Goal: Task Accomplishment & Management: Manage account settings

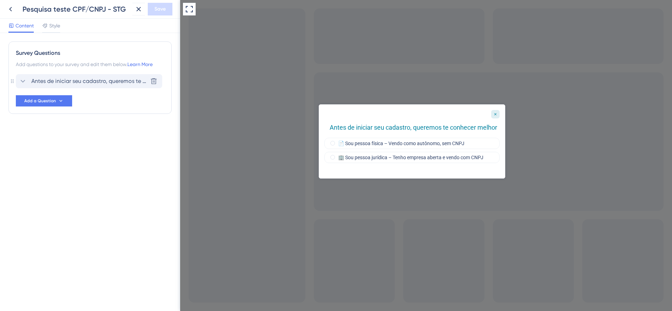
click at [25, 80] on icon at bounding box center [23, 81] width 8 height 8
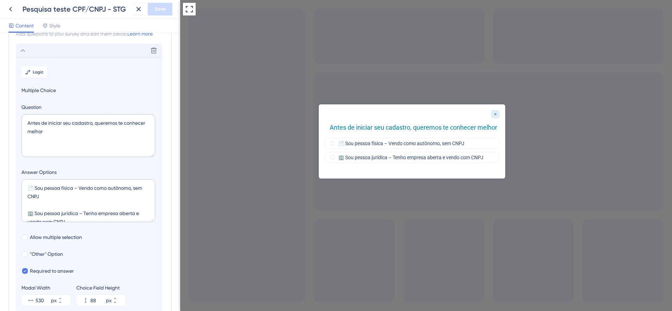
scroll to position [41, 0]
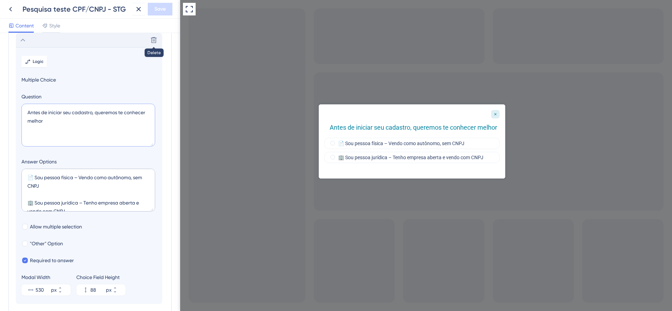
click at [51, 129] on textarea "Antes de iniciar seu cadastro, queremos te conhecer melhor" at bounding box center [88, 125] width 134 height 43
paste textarea "Qual é o seu perfil de vendedor?"
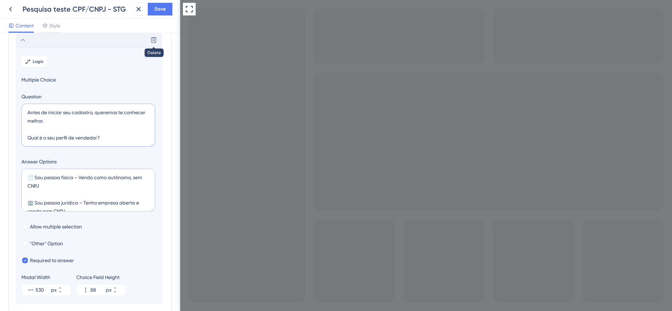
click at [105, 140] on textarea "Antes de iniciar seu cadastro, queremos te conhecer melhor. Qual é o seu perfil…" at bounding box center [88, 125] width 134 height 43
click at [70, 122] on textarea "Antes de iniciar seu cadastro, queremos te conhecer melhor. Qual é o seu perfil…" at bounding box center [88, 125] width 134 height 43
type textarea "Antes de iniciar seu cadastro, queremos te conhecer melhor Qual é o seu perfil …"
drag, startPoint x: 76, startPoint y: 178, endPoint x: 135, endPoint y: 178, distance: 59.5
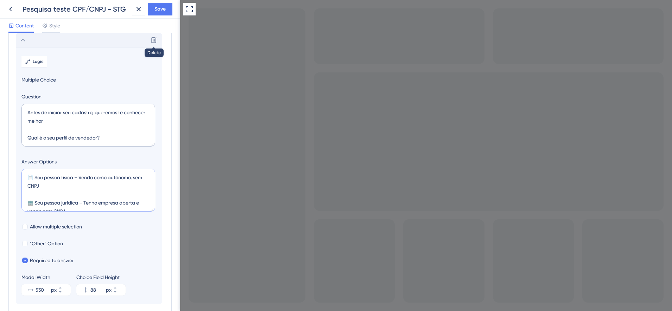
click at [135, 178] on textarea "📄 Sou pessoa física – Vendo como autônomo, sem CNPJ 🏢 Sou pessoa jurídica – Ten…" at bounding box center [88, 190] width 134 height 43
click at [168, 208] on div "Survey Questions Add questions to your survey and edit them below. Learn More D…" at bounding box center [90, 172] width 180 height 278
click at [46, 177] on textarea "📄 Sou pessoa física (sem CNPJ) 🏢 Sou pessoa jurídica (com CNPJ)" at bounding box center [88, 190] width 134 height 43
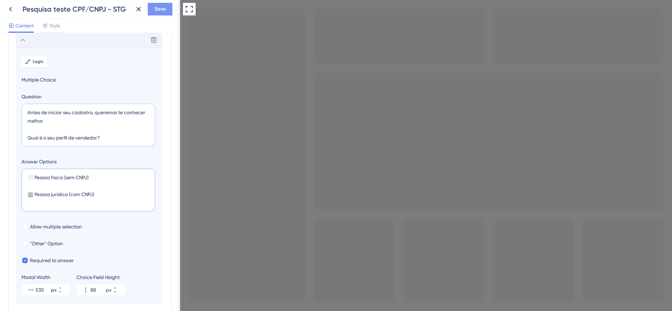
type textarea "📄 Pessoa física (sem CNPJ) 🏢 Pessoa jurídica (com CNPJ)"
click at [165, 8] on span "Save" at bounding box center [159, 9] width 11 height 8
click at [82, 116] on textarea "Antes de iniciar seu cadastro, queremos te conhecer melhor Qual é o seu perfil …" at bounding box center [88, 125] width 134 height 43
type textarea "Antes de iniciar seu cadastro, queremos te conhecer melhor. Qual é o seu perfil…"
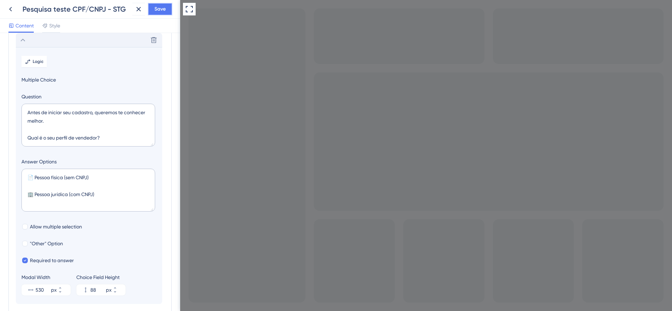
click at [160, 6] on span "Save" at bounding box center [159, 9] width 11 height 8
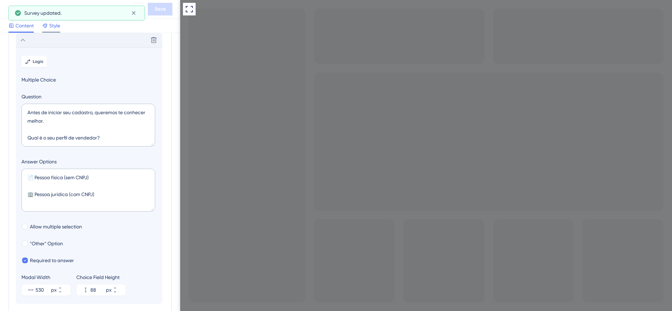
click at [58, 25] on span "Style" at bounding box center [54, 25] width 11 height 8
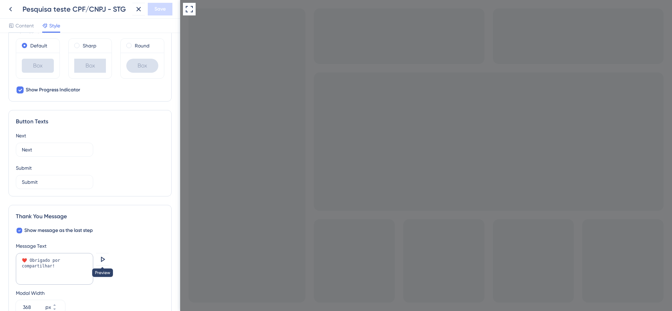
scroll to position [393, 0]
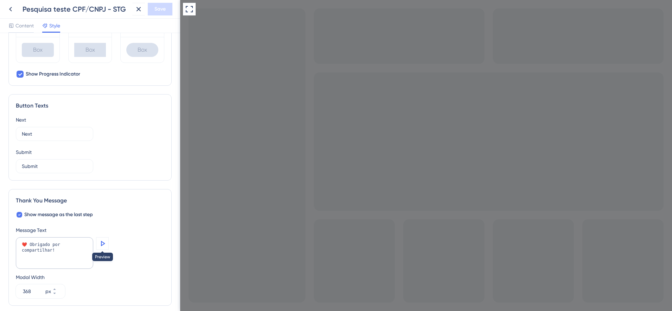
click at [104, 244] on icon at bounding box center [103, 243] width 4 height 5
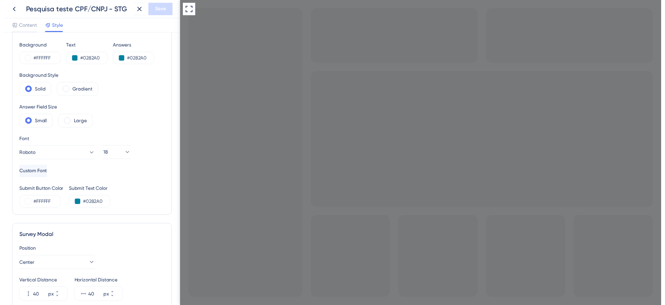
scroll to position [0, 0]
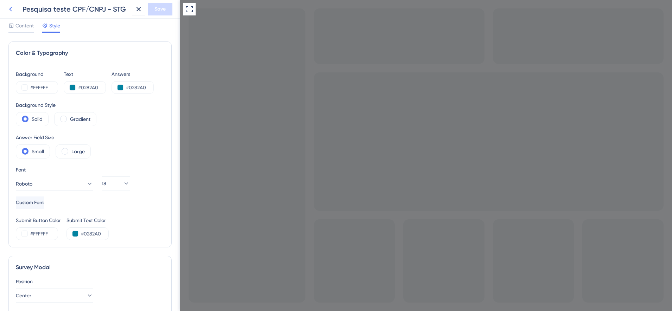
click at [12, 10] on icon at bounding box center [10, 9] width 8 height 8
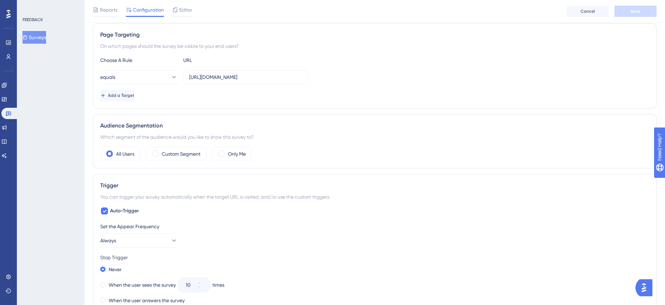
scroll to position [132, 0]
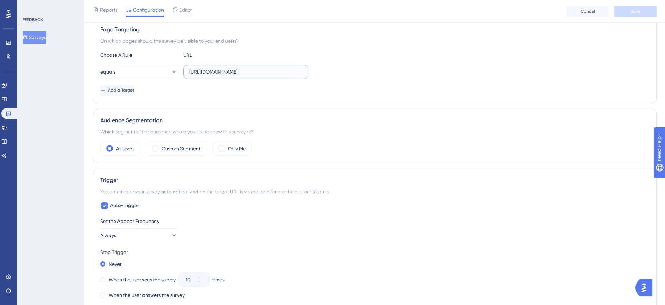
drag, startPoint x: 282, startPoint y: 71, endPoint x: 178, endPoint y: 71, distance: 104.8
click at [178, 71] on div "equals [URL][DOMAIN_NAME]" at bounding box center [204, 72] width 208 height 14
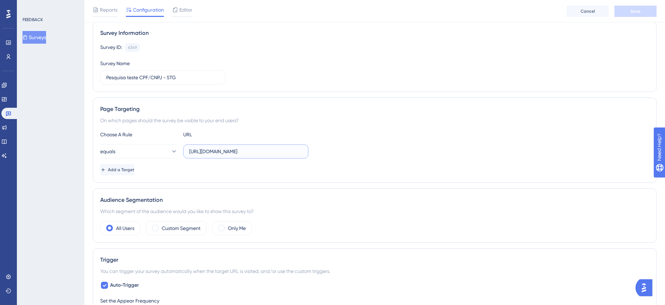
scroll to position [0, 0]
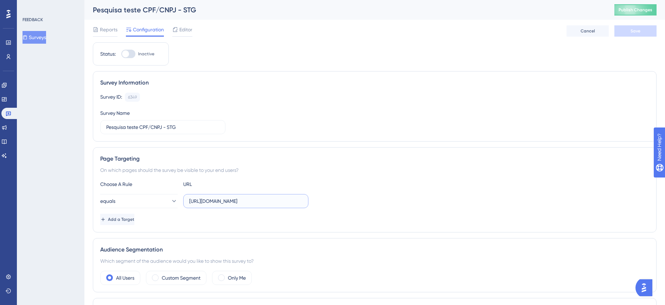
paste input "[DOMAIN_NAME]"
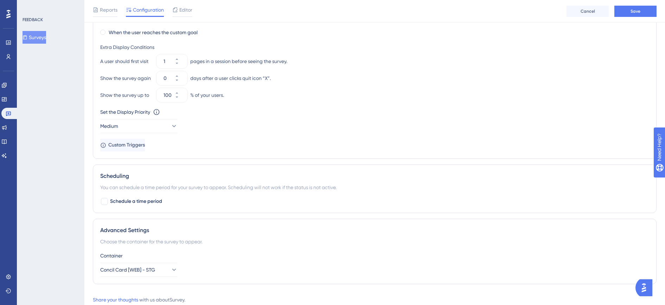
scroll to position [431, 0]
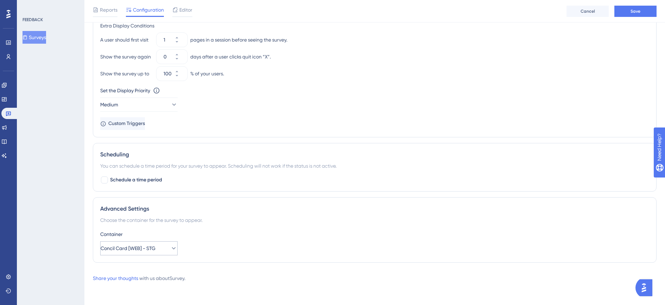
type input "[URL][DOMAIN_NAME]"
click at [171, 250] on icon at bounding box center [173, 247] width 7 height 7
click at [120, 269] on span "Default" at bounding box center [113, 269] width 17 height 8
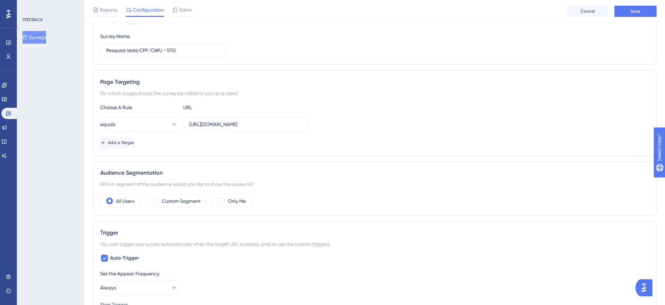
scroll to position [0, 0]
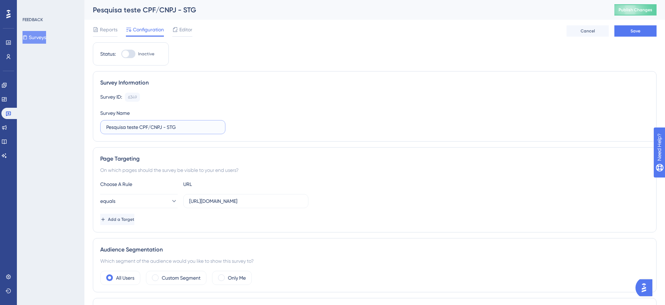
click at [182, 128] on input "Pesquisa teste CPF/CNPJ - STG" at bounding box center [162, 127] width 113 height 8
click at [139, 127] on input "Pesquisa teste CPF/CNPJ - PROD" at bounding box center [162, 127] width 113 height 8
type input "Pesquisa CPF/CNPJ - PROD"
click at [130, 56] on div at bounding box center [128, 54] width 14 height 8
click at [121, 54] on input "Inactive" at bounding box center [121, 54] width 0 height 0
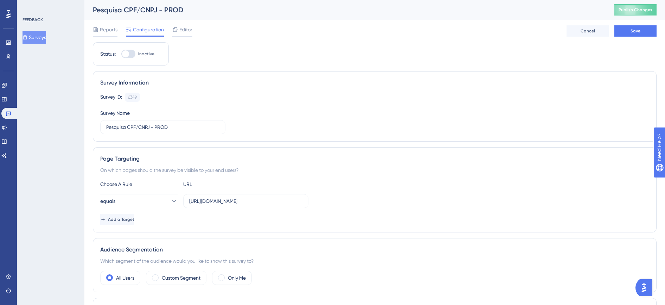
checkbox input "true"
click at [640, 34] on button "Save" at bounding box center [636, 30] width 42 height 11
click at [109, 26] on span "Reports" at bounding box center [109, 29] width 18 height 8
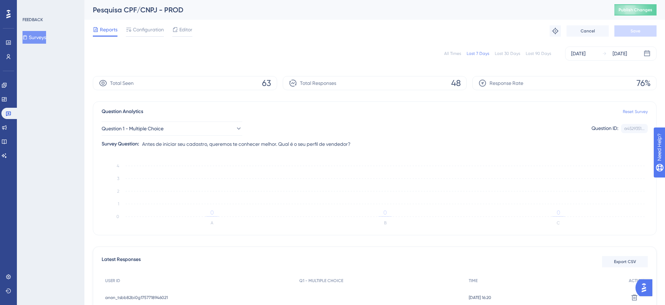
click at [634, 113] on link "Reset Survey" at bounding box center [635, 112] width 25 height 6
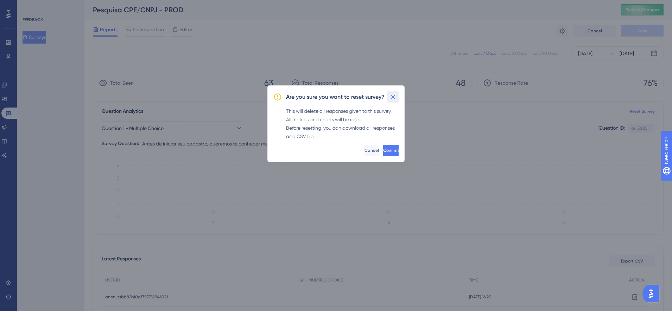
click at [396, 96] on button at bounding box center [392, 96] width 11 height 11
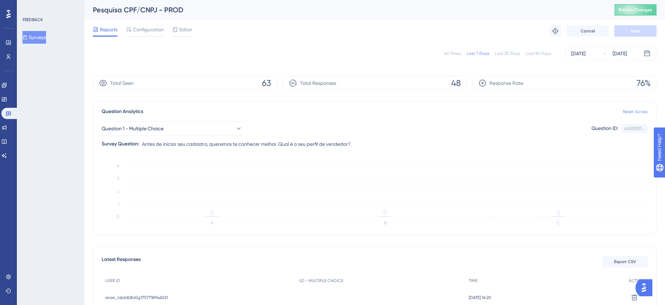
click at [629, 112] on link "Reset Survey" at bounding box center [635, 112] width 25 height 6
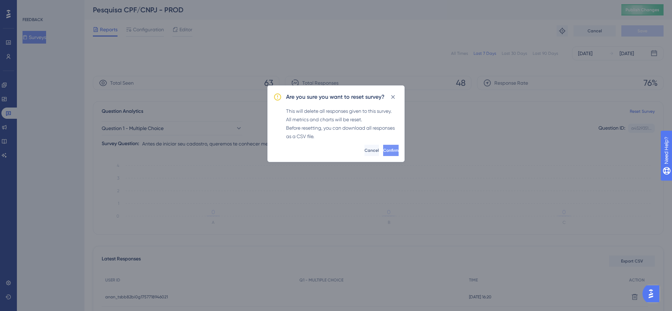
click at [383, 151] on span "Confirm" at bounding box center [390, 151] width 15 height 6
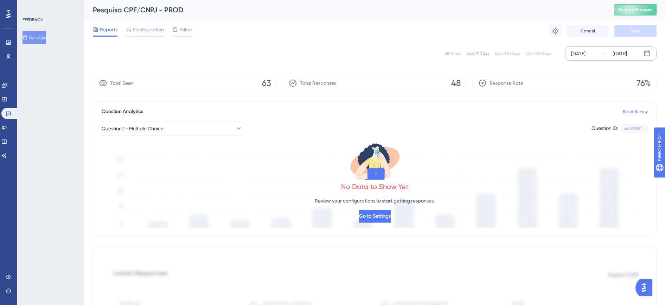
click at [627, 55] on div "[DATE]" at bounding box center [620, 53] width 14 height 8
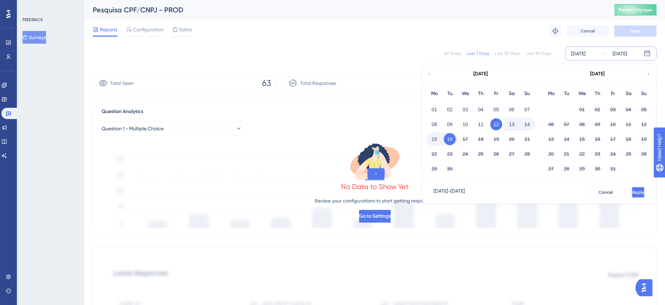
click at [633, 193] on span "Apply" at bounding box center [639, 192] width 12 height 6
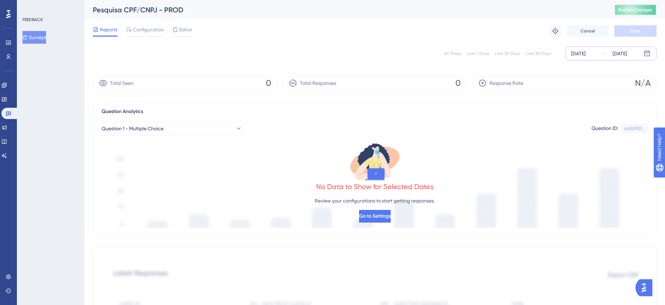
click at [632, 13] on button "Publish Changes" at bounding box center [636, 9] width 42 height 11
click at [141, 30] on span "Configuration" at bounding box center [148, 29] width 31 height 8
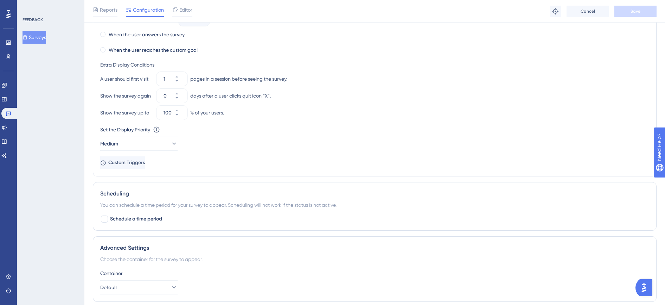
scroll to position [431, 0]
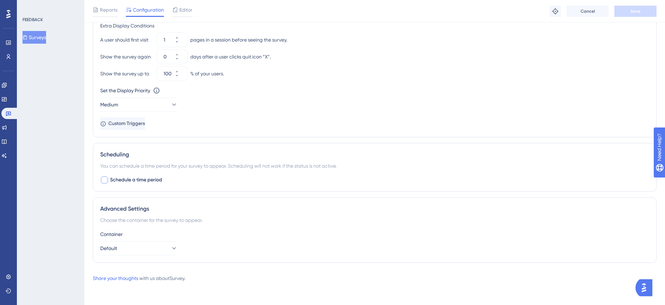
click at [107, 181] on div at bounding box center [104, 179] width 7 height 7
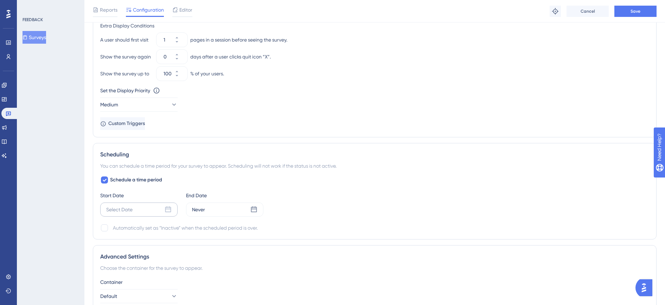
click at [165, 212] on icon at bounding box center [168, 209] width 7 height 7
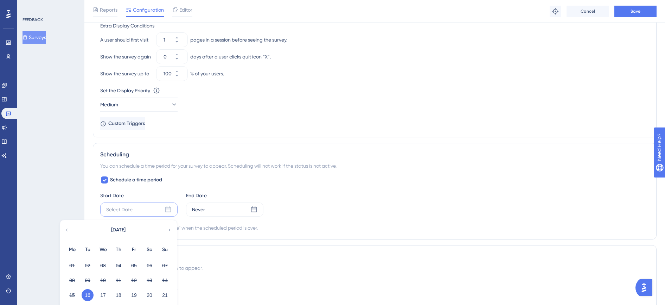
click at [209, 182] on div "Schedule a time period Start Date Select Date [DATE] Mo Tu We Th Fr Sa Su 01 02…" at bounding box center [374, 204] width 549 height 56
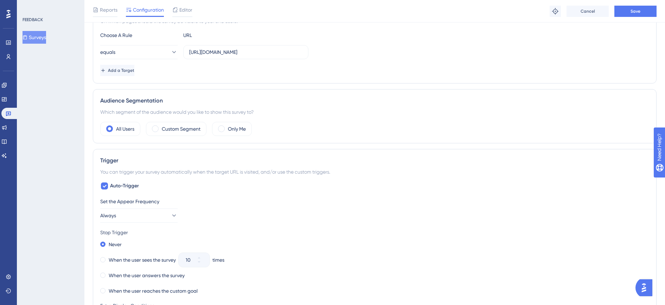
scroll to position [0, 0]
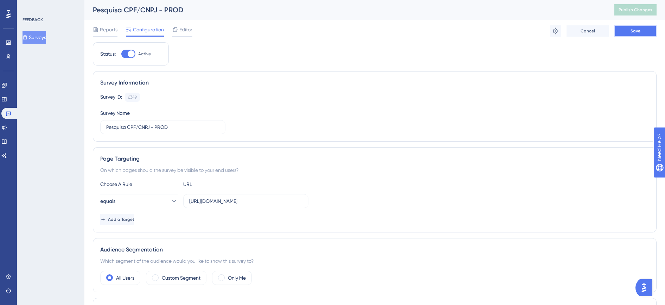
click at [637, 30] on span "Save" at bounding box center [636, 31] width 10 height 6
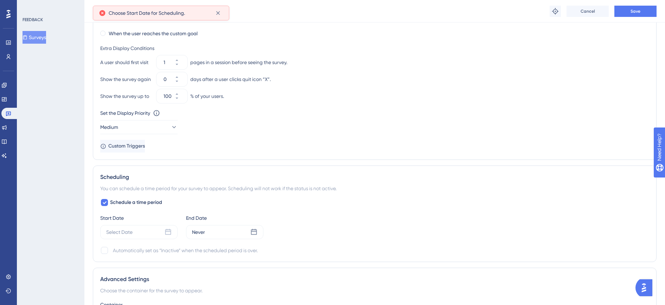
scroll to position [479, 0]
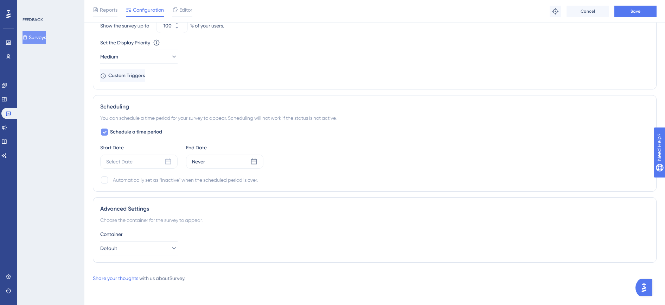
click at [107, 131] on div at bounding box center [104, 131] width 7 height 7
checkbox input "false"
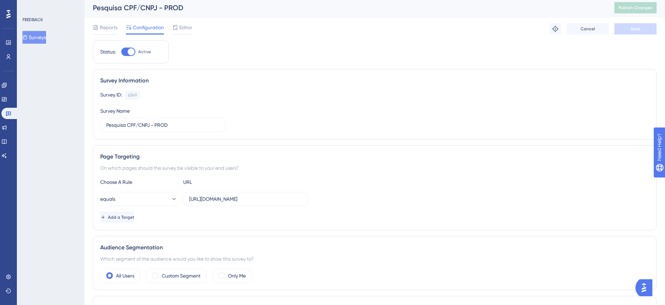
scroll to position [0, 0]
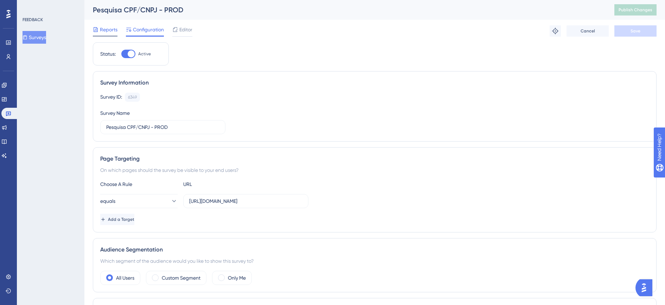
click at [104, 30] on span "Reports" at bounding box center [109, 29] width 18 height 8
